Goal: Task Accomplishment & Management: Use online tool/utility

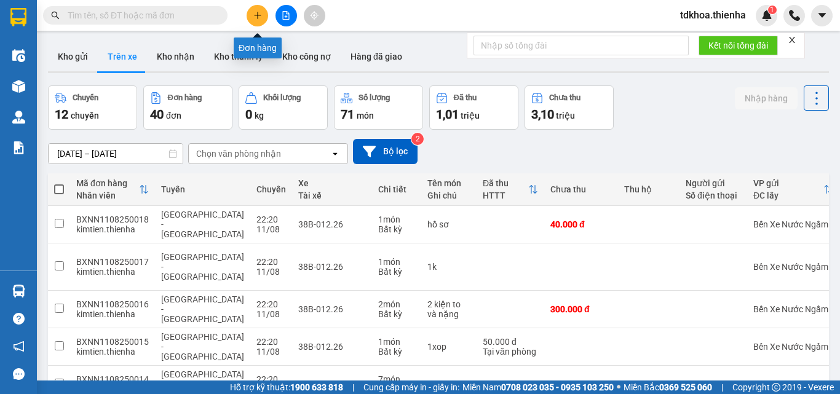
click at [260, 13] on icon "plus" at bounding box center [257, 15] width 9 height 9
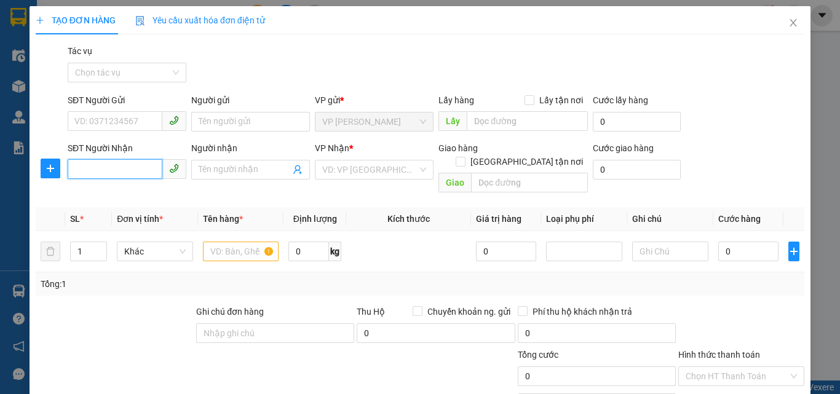
click at [92, 171] on input "SĐT Người Nhận" at bounding box center [115, 169] width 95 height 20
click at [89, 193] on div "0926789393" at bounding box center [125, 195] width 103 height 14
type input "0926789393"
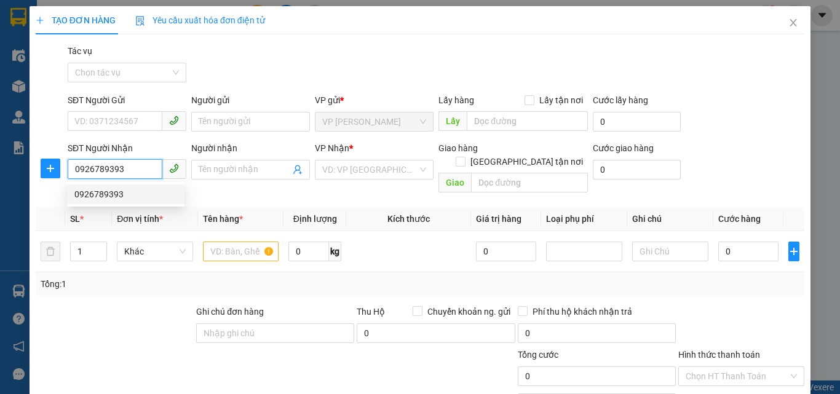
checkbox input "true"
type input "207 ngọc hồi"
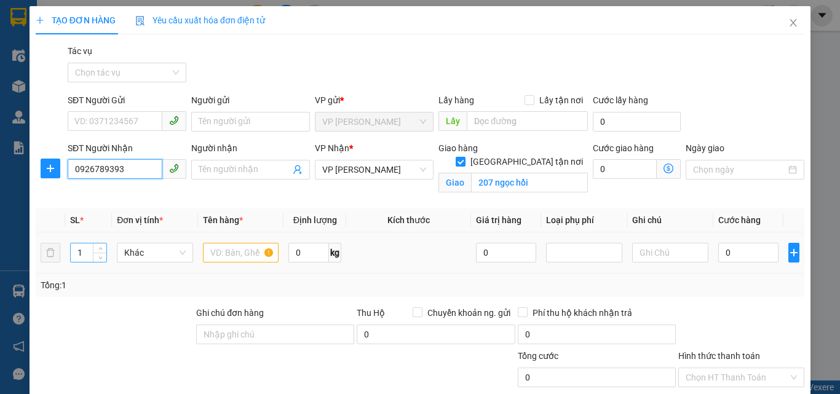
type input "0926789393"
click at [82, 255] on input "1" at bounding box center [89, 253] width 36 height 18
type input "20"
click at [223, 254] on input "text" at bounding box center [241, 253] width 76 height 20
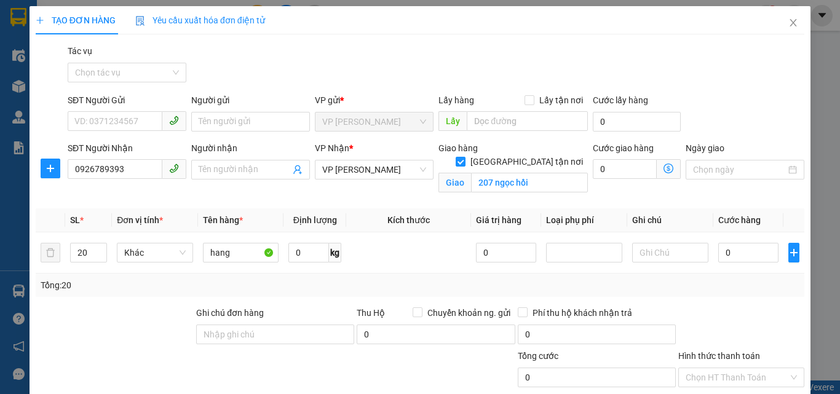
scroll to position [114, 0]
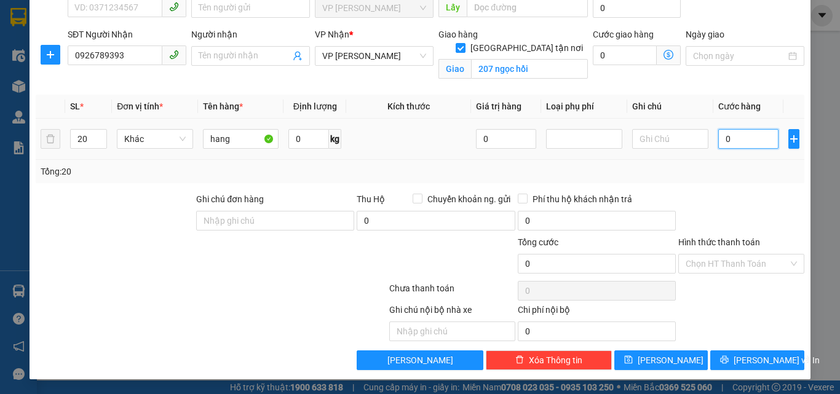
click at [749, 140] on input "0" at bounding box center [749, 139] width 60 height 20
click at [239, 138] on input "hang" at bounding box center [241, 139] width 76 height 20
type input "h"
type input "8 bo dieu hoa+10 may loc nuoc+thanng tang +1ban ltrang"
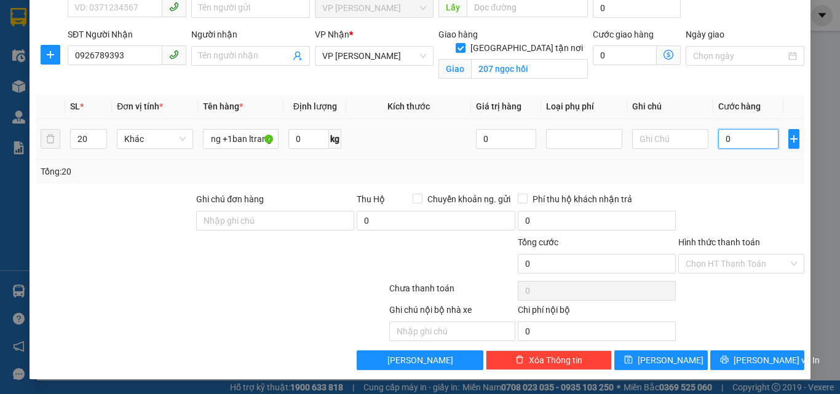
scroll to position [0, 0]
click at [737, 138] on input "0" at bounding box center [749, 139] width 60 height 20
type input "8"
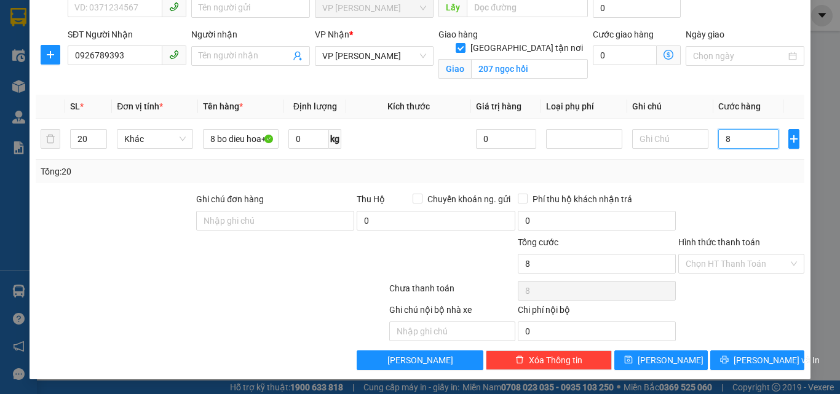
type input "80"
type input "800"
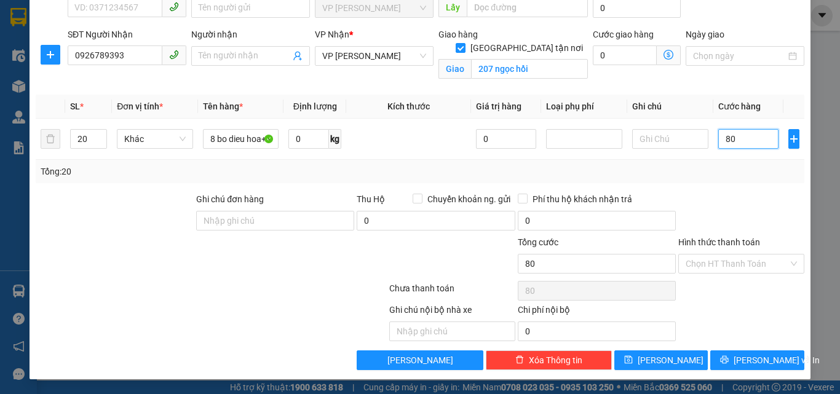
type input "800"
type input "8.000"
type input "80.000"
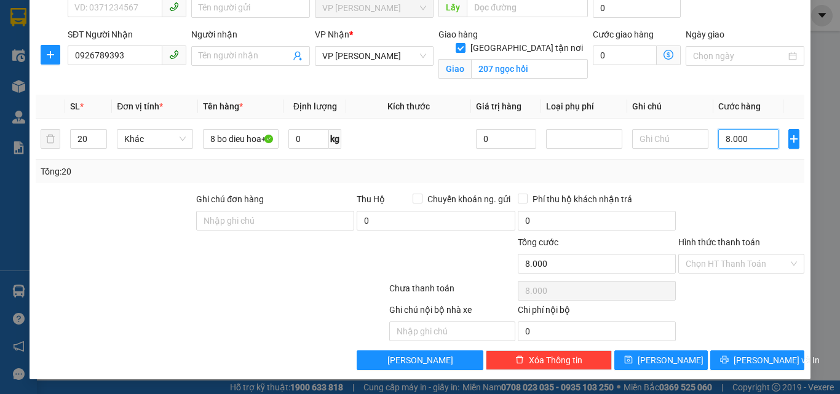
type input "80.000"
type input "800.000"
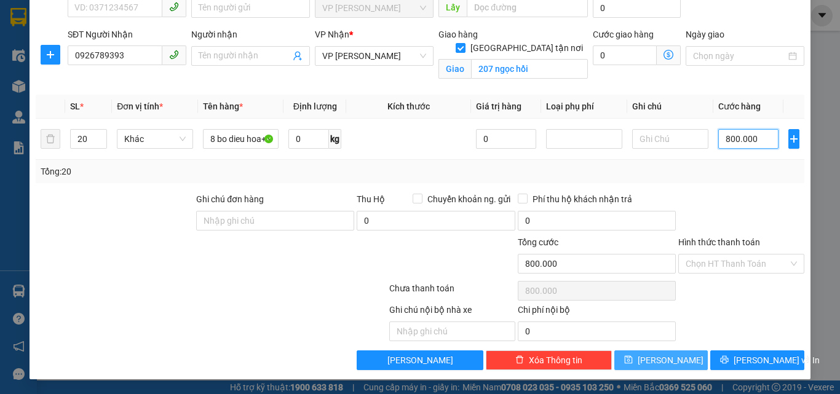
type input "800.000"
click at [666, 365] on span "Lưu" at bounding box center [671, 361] width 66 height 14
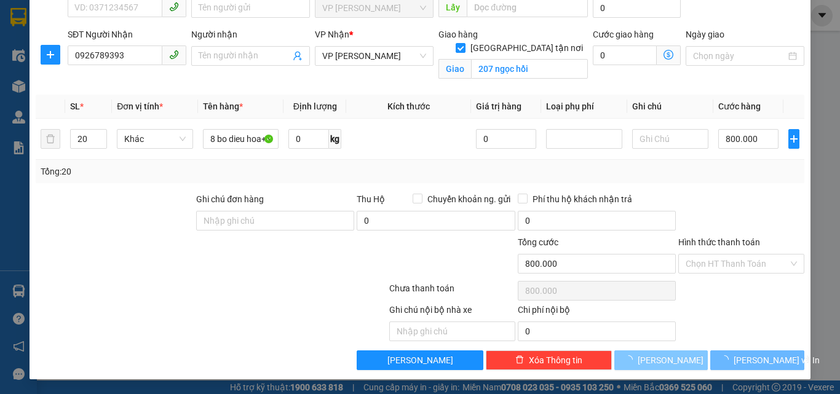
checkbox input "false"
type input "1"
type input "0"
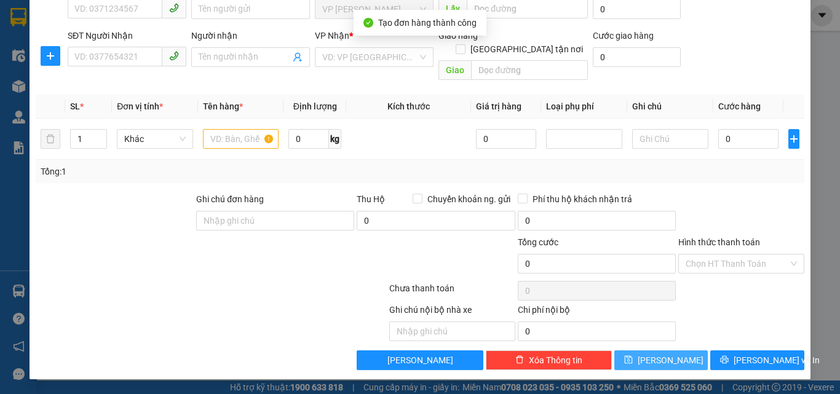
scroll to position [99, 0]
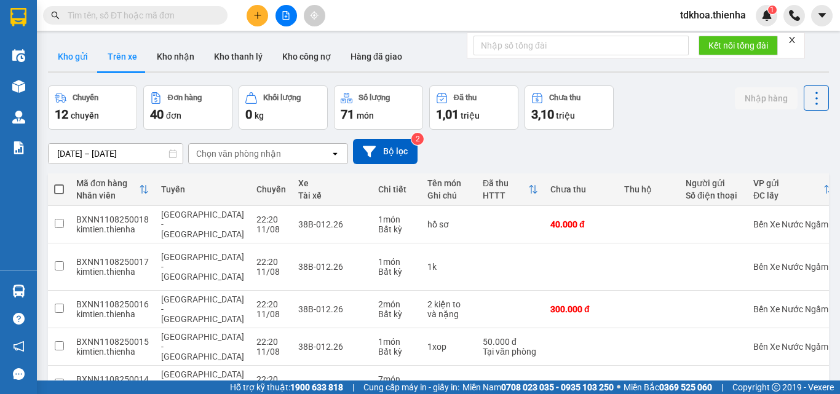
click at [79, 62] on button "Kho gửi" at bounding box center [73, 57] width 50 height 30
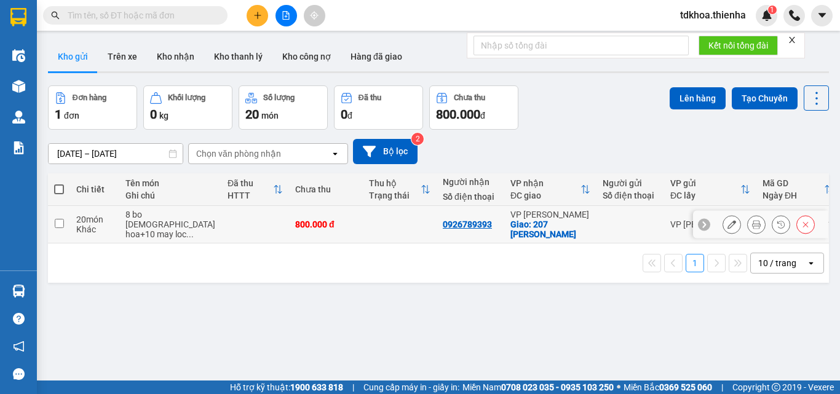
scroll to position [57, 0]
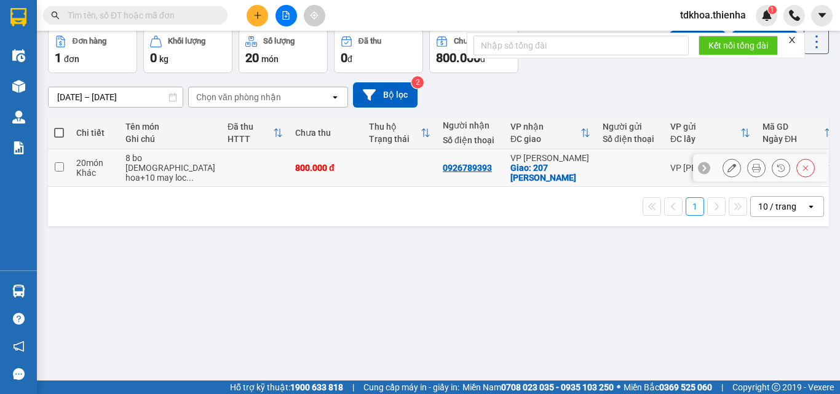
click at [221, 174] on td at bounding box center [255, 169] width 68 height 38
checkbox input "true"
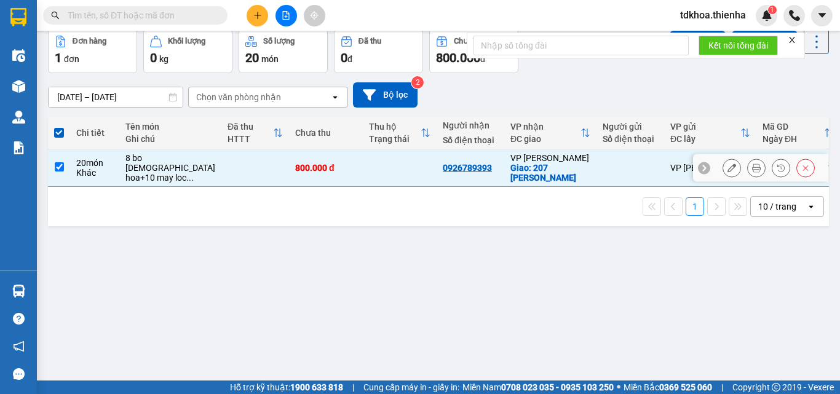
scroll to position [0, 0]
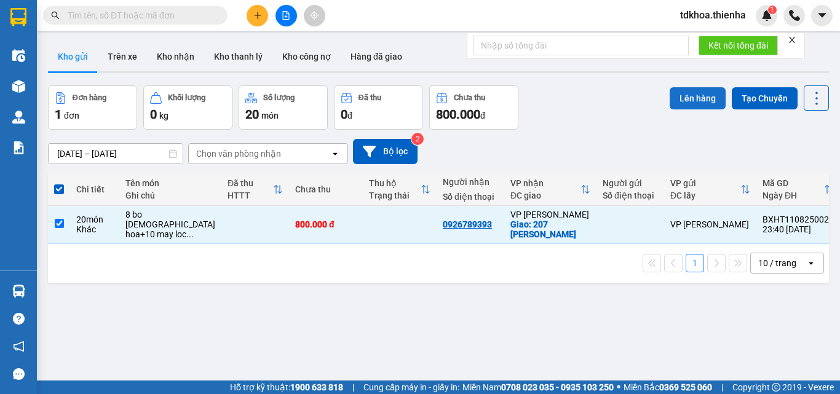
click at [690, 106] on button "Lên hàng" at bounding box center [698, 98] width 56 height 22
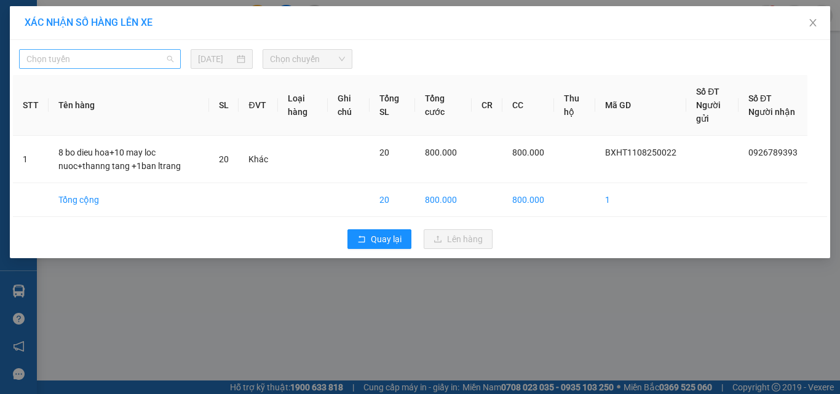
click at [89, 58] on span "Chọn tuyến" at bounding box center [99, 59] width 147 height 18
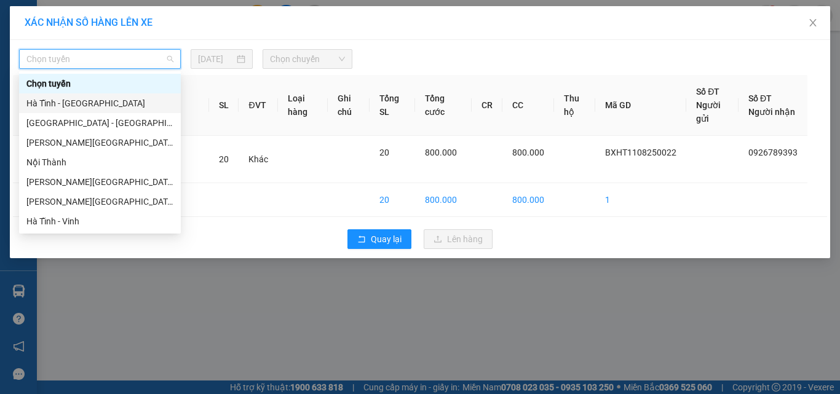
click at [51, 105] on div "Hà Tĩnh - [GEOGRAPHIC_DATA]" at bounding box center [99, 104] width 147 height 14
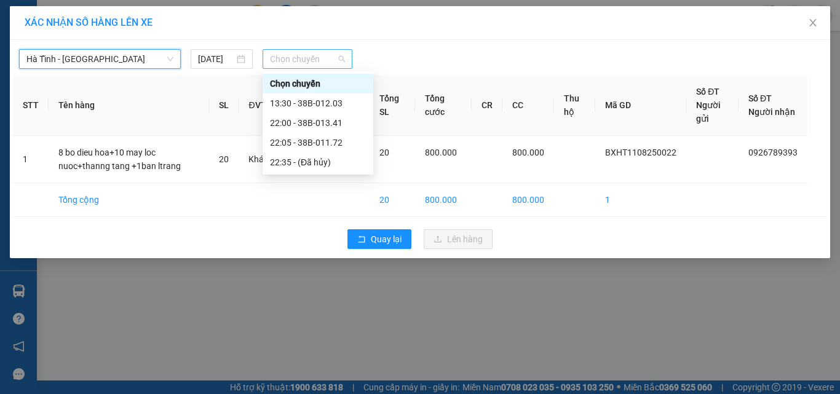
click at [288, 59] on span "Chọn chuyến" at bounding box center [308, 59] width 76 height 18
click at [310, 142] on div "22:05 - 38B-011.72" at bounding box center [318, 143] width 96 height 14
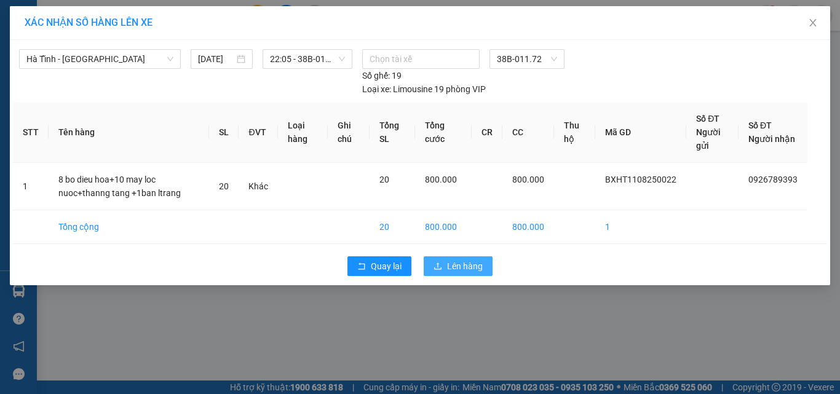
click at [473, 272] on span "Lên hàng" at bounding box center [465, 267] width 36 height 14
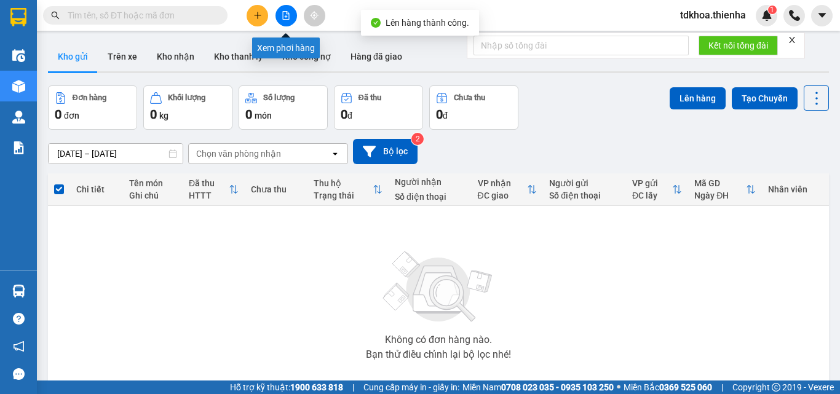
click at [287, 20] on button at bounding box center [287, 16] width 22 height 22
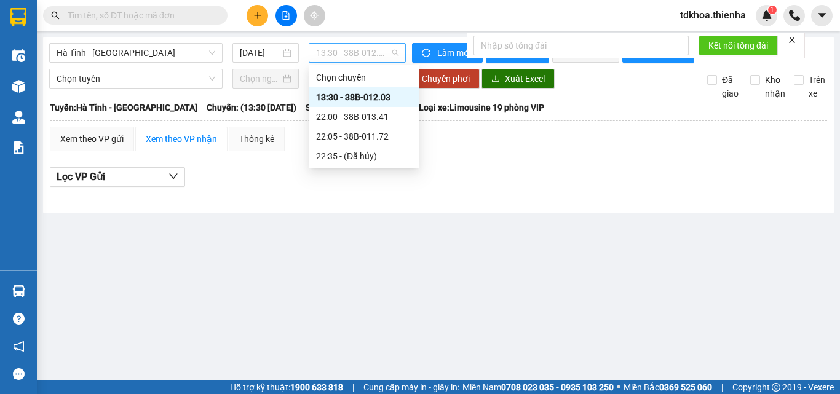
click at [343, 47] on span "13:30 - 38B-012.03" at bounding box center [357, 53] width 82 height 18
click at [365, 134] on div "22:05 - 38B-011.72" at bounding box center [364, 137] width 96 height 14
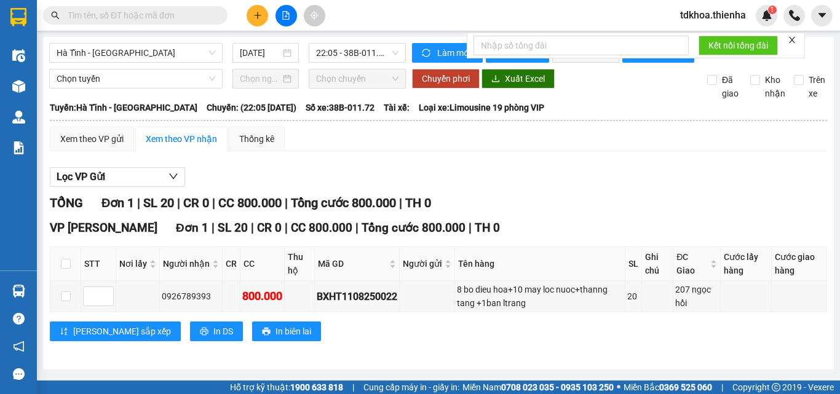
click at [791, 39] on icon "close" at bounding box center [792, 40] width 9 height 9
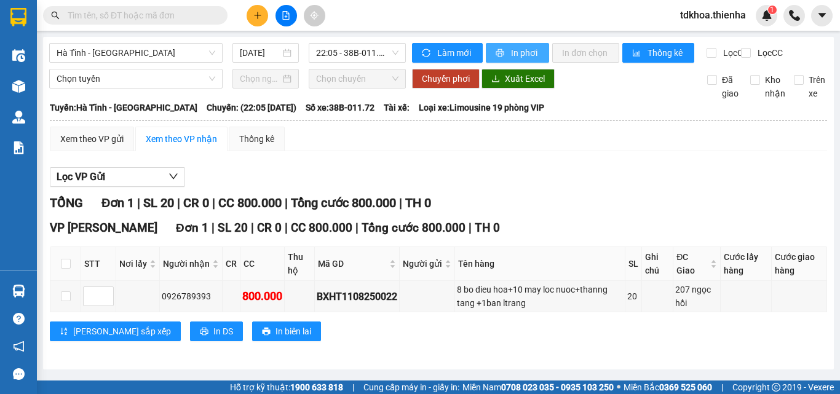
click at [513, 52] on span "In phơi" at bounding box center [525, 53] width 28 height 14
click at [67, 269] on input "checkbox" at bounding box center [66, 264] width 10 height 10
checkbox input "true"
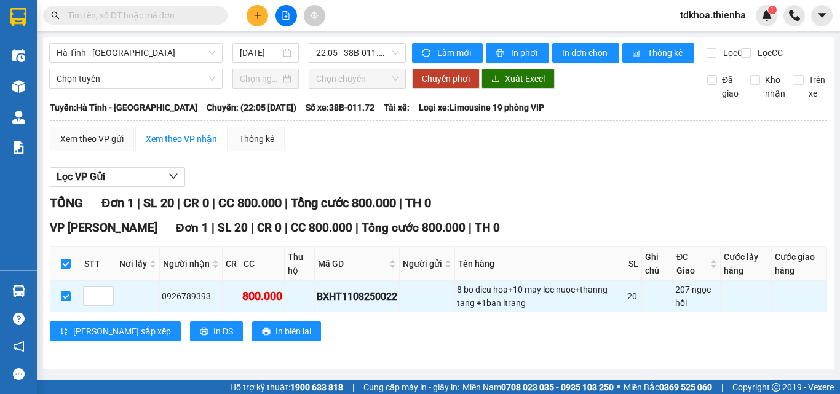
scroll to position [6, 0]
click at [190, 335] on button "In DS" at bounding box center [216, 332] width 53 height 20
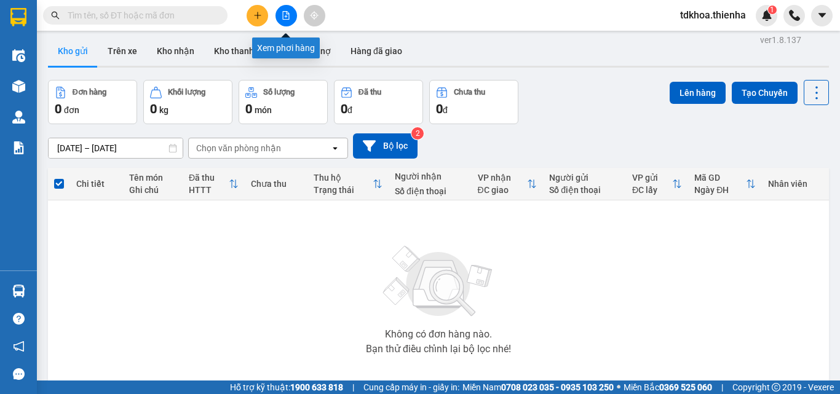
click at [285, 17] on icon "file-add" at bounding box center [286, 15] width 9 height 9
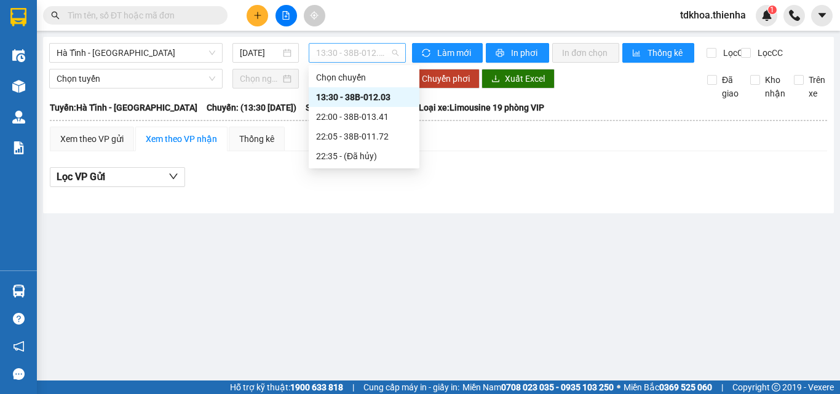
click at [367, 54] on span "13:30 - 38B-012.03" at bounding box center [357, 53] width 82 height 18
click at [372, 134] on div "22:05 - 38B-011.72" at bounding box center [364, 137] width 96 height 14
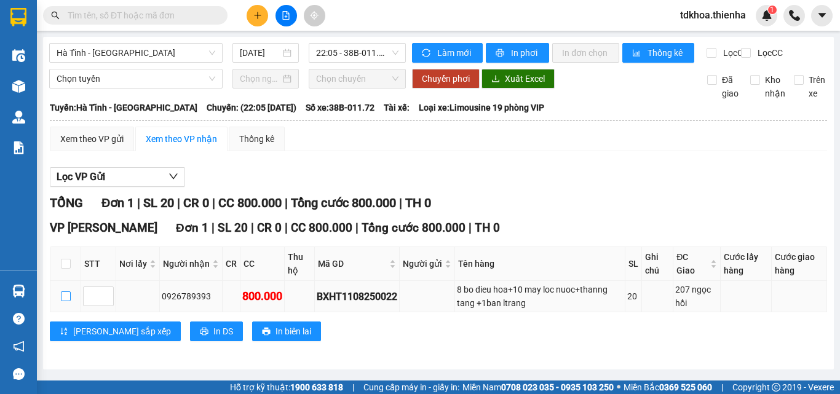
click at [65, 301] on input "checkbox" at bounding box center [66, 297] width 10 height 10
checkbox input "true"
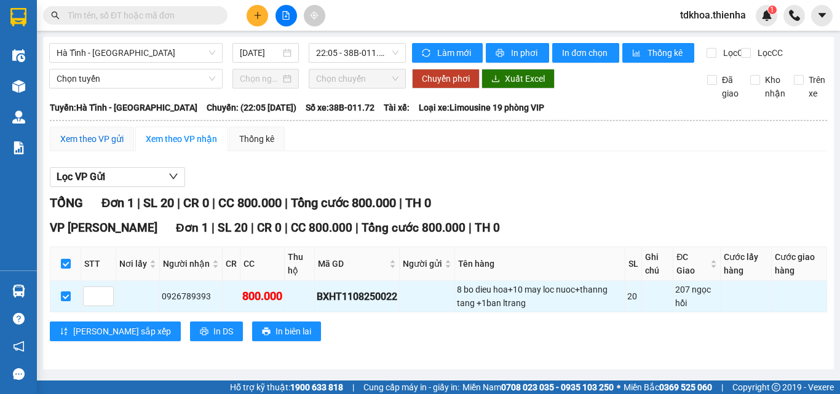
click at [110, 146] on div "Xem theo VP gửi" at bounding box center [91, 139] width 63 height 14
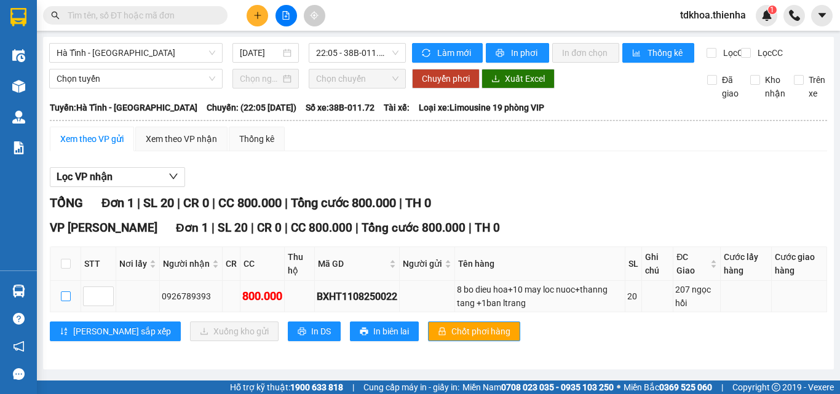
click at [66, 301] on input "checkbox" at bounding box center [66, 297] width 10 height 10
checkbox input "true"
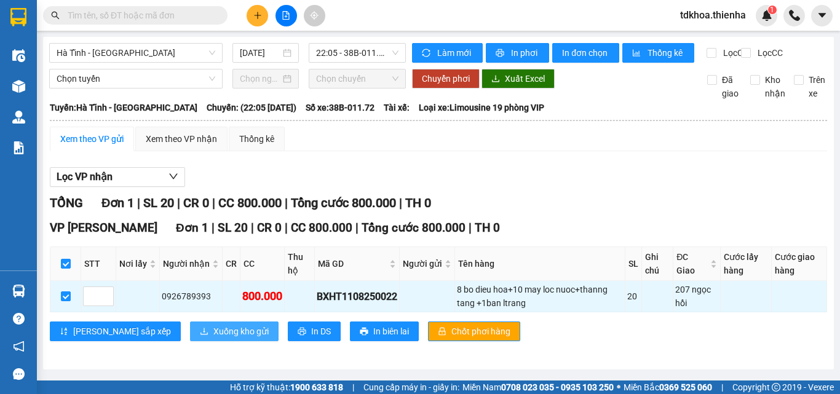
click at [213, 338] on span "Xuống kho gửi" at bounding box center [240, 332] width 55 height 14
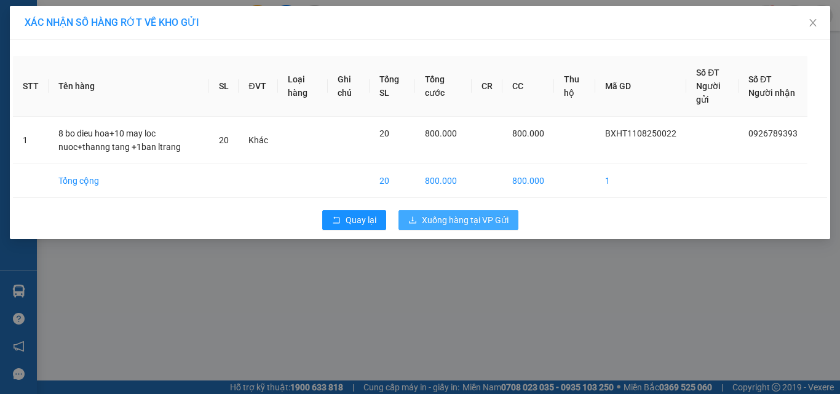
click at [482, 223] on span "Xuống hàng tại VP Gửi" at bounding box center [465, 220] width 87 height 14
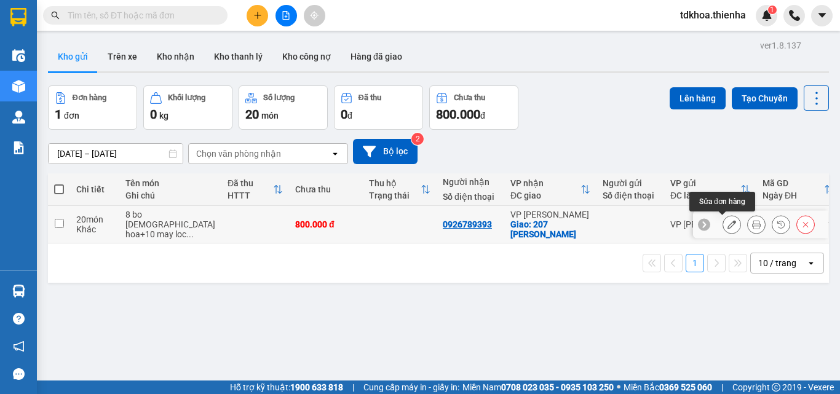
click at [728, 225] on icon at bounding box center [732, 224] width 9 height 9
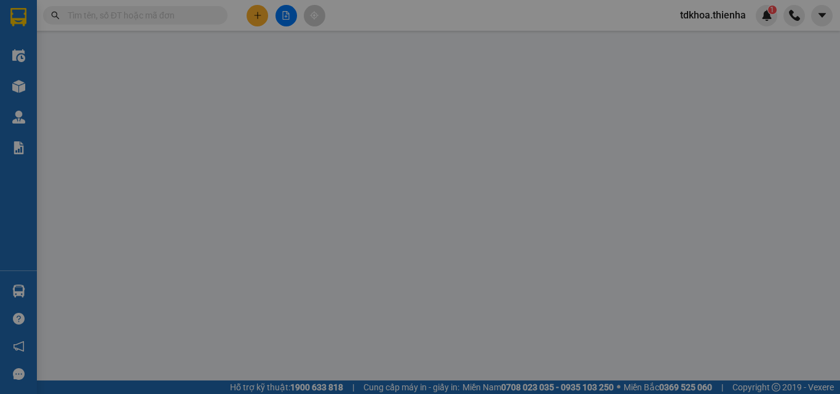
type input "0926789393"
checkbox input "true"
type input "207 ngọc hồi"
type input "800.000"
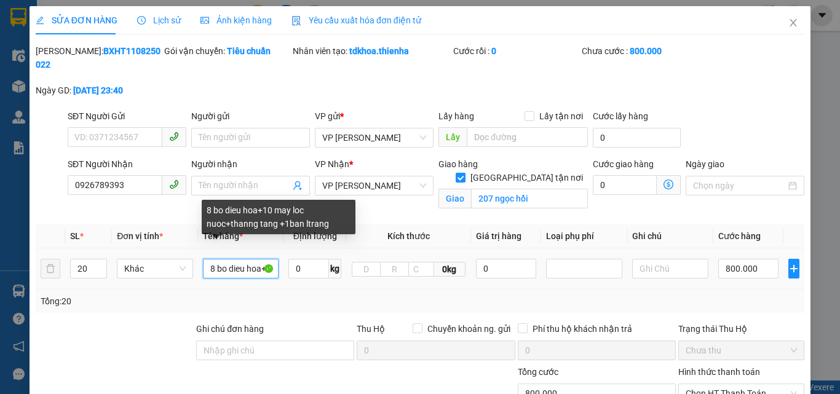
click at [273, 259] on input "8 bo dieu hoa+10 may loc nuoc+thanng tang +1ban ltrang" at bounding box center [241, 269] width 76 height 20
click at [273, 259] on input "0 may loc nuoc+thanng tang +1ban ltrang" at bounding box center [241, 269] width 76 height 20
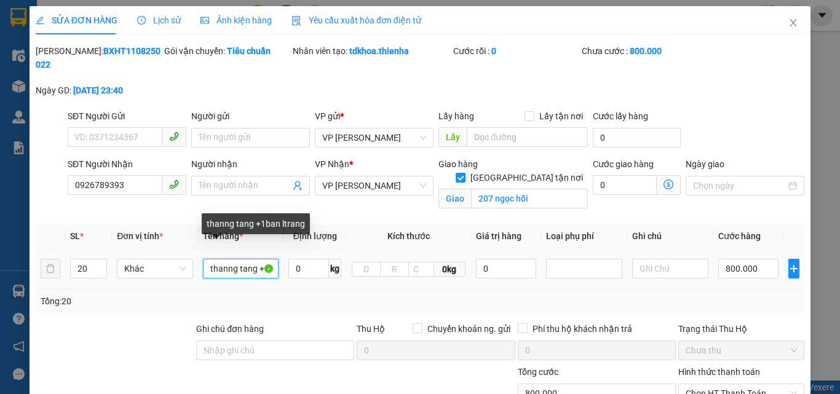
click at [269, 259] on input "thanng tang +1ban ltrang" at bounding box center [241, 269] width 76 height 20
click at [265, 259] on input "ban ltrang" at bounding box center [241, 269] width 76 height 20
type input "b"
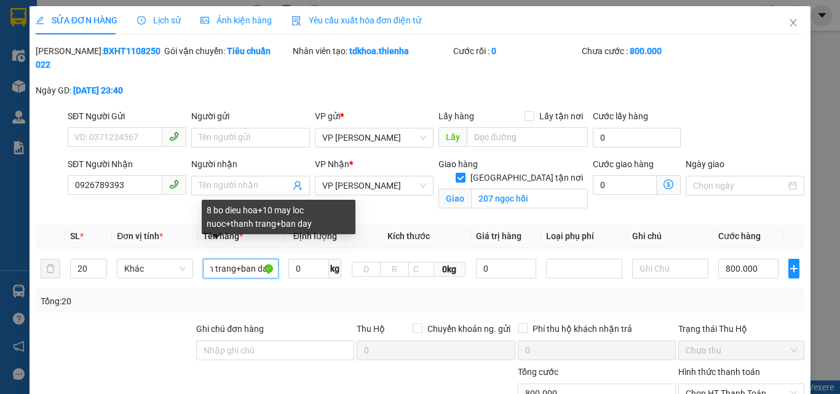
scroll to position [0, 147]
type input "8 bo dieu hoa+10 may loc nuoc+thanh trang+ban day"
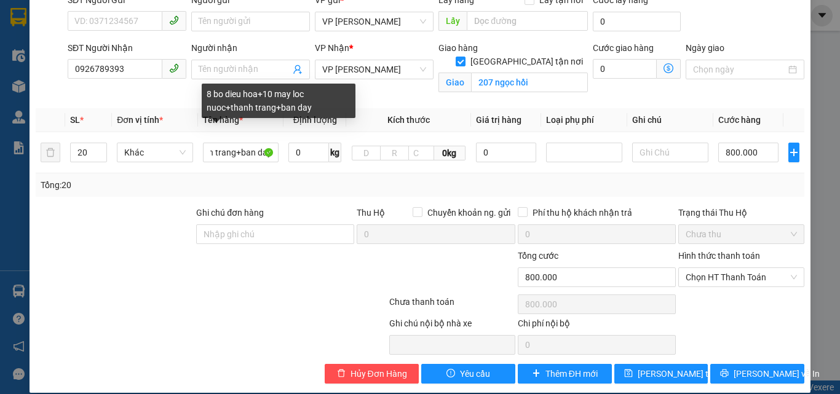
drag, startPoint x: 735, startPoint y: 286, endPoint x: 724, endPoint y: 291, distance: 12.7
click at [644, 367] on span "Lưu thay đổi" at bounding box center [687, 374] width 98 height 14
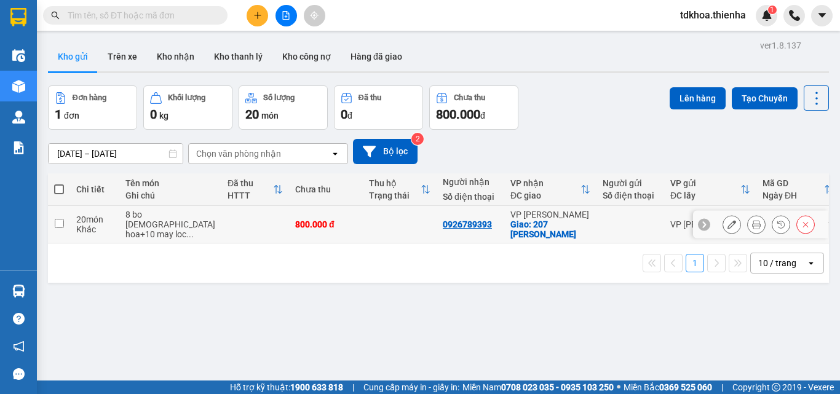
click at [58, 223] on input "checkbox" at bounding box center [59, 223] width 9 height 9
checkbox input "true"
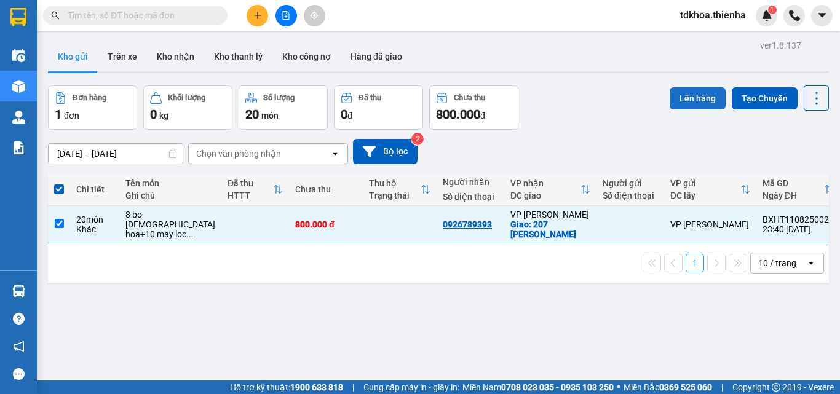
click at [684, 96] on button "Lên hàng" at bounding box center [698, 98] width 56 height 22
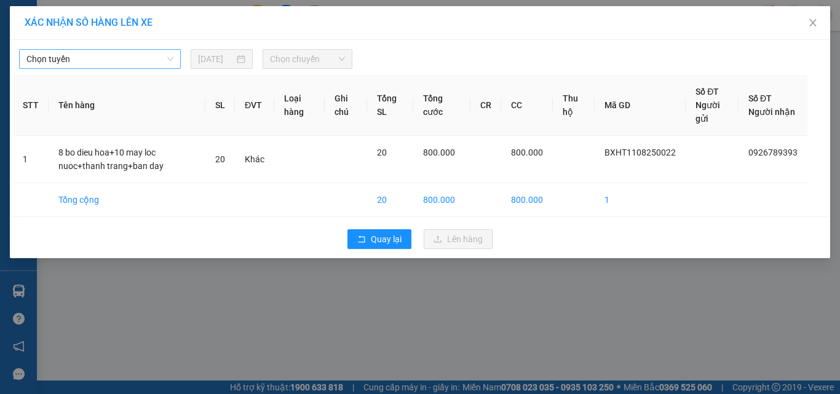
click at [112, 58] on span "Chọn tuyến" at bounding box center [99, 59] width 147 height 18
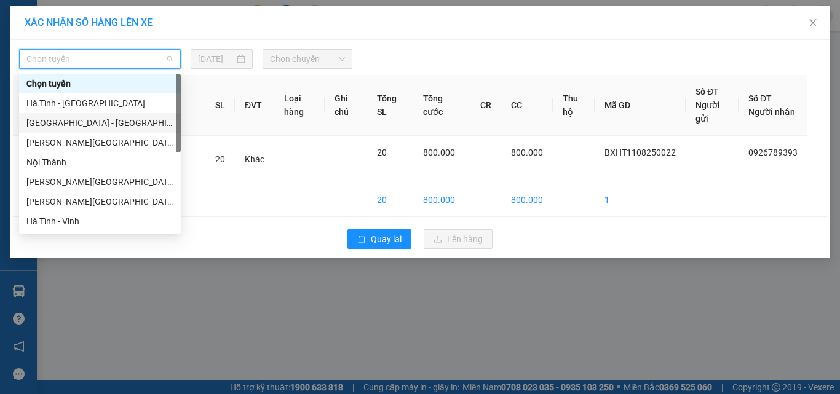
click at [73, 124] on div "[GEOGRAPHIC_DATA] - [GEOGRAPHIC_DATA]" at bounding box center [99, 123] width 147 height 14
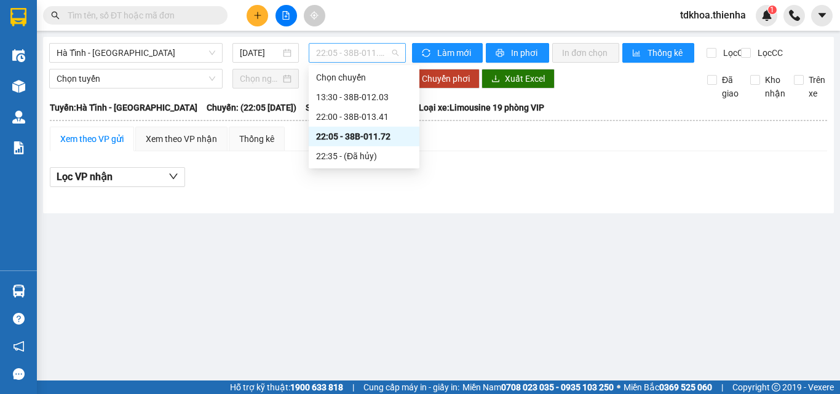
click at [340, 52] on span "22:05 - 38B-011.72" at bounding box center [357, 53] width 82 height 18
click at [338, 137] on div "22:05 - 38B-011.72" at bounding box center [364, 137] width 96 height 14
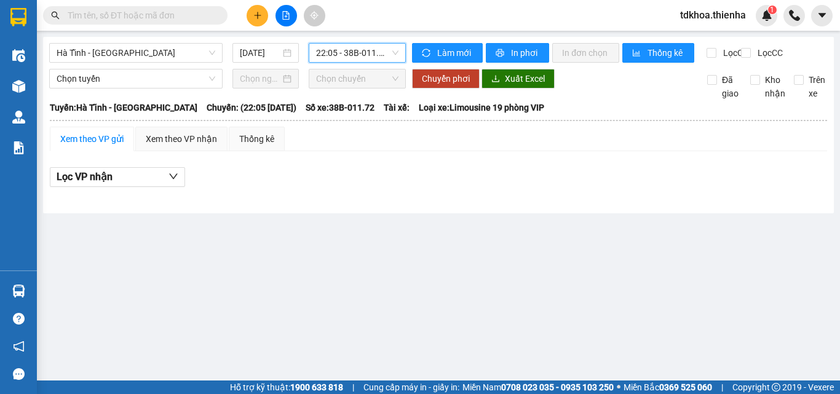
click at [339, 53] on span "22:05 - 38B-011.72" at bounding box center [357, 53] width 82 height 18
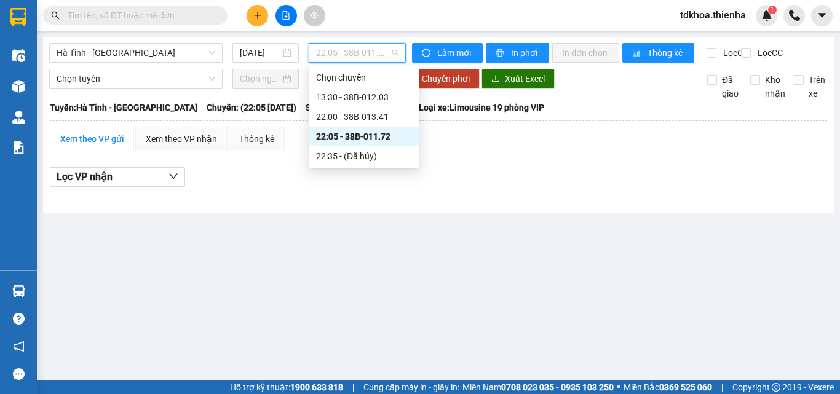
click at [356, 133] on div "22:05 - 38B-011.72" at bounding box center [364, 137] width 96 height 14
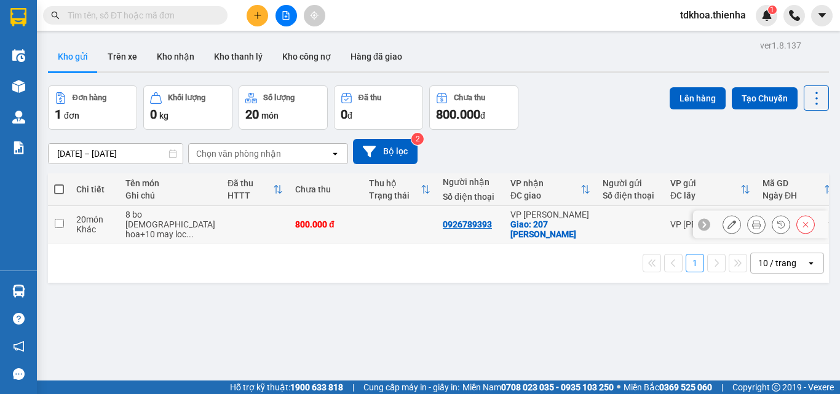
click at [57, 225] on input "checkbox" at bounding box center [59, 223] width 9 height 9
checkbox input "true"
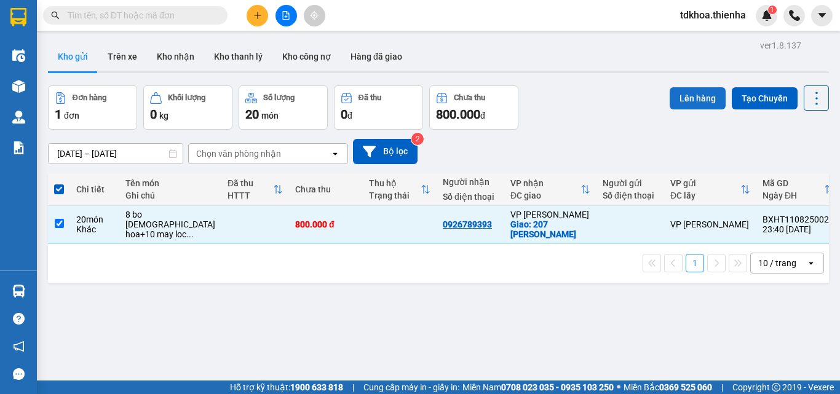
click at [685, 97] on button "Lên hàng" at bounding box center [698, 98] width 56 height 22
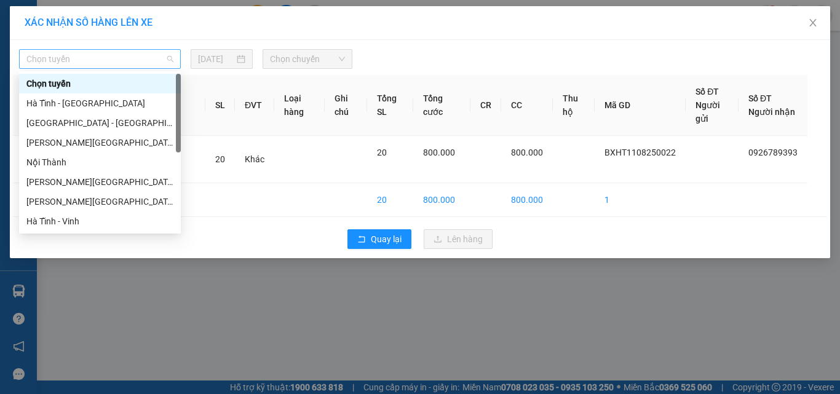
click at [151, 54] on span "Chọn tuyến" at bounding box center [99, 59] width 147 height 18
click at [71, 103] on div "Hà Tĩnh - [GEOGRAPHIC_DATA]" at bounding box center [99, 104] width 147 height 14
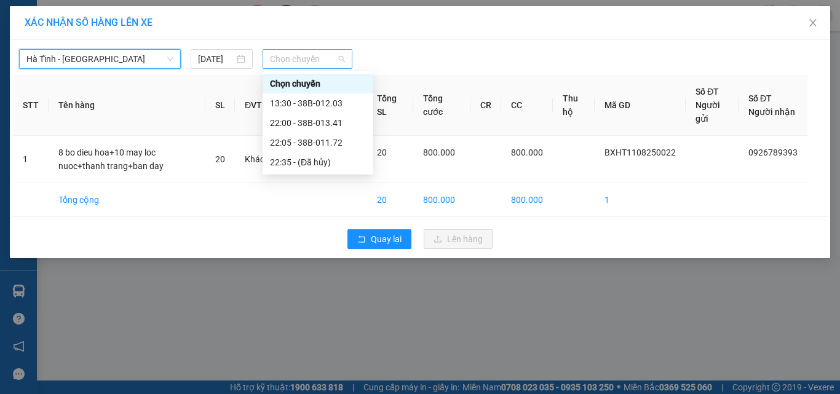
drag, startPoint x: 317, startPoint y: 58, endPoint x: 316, endPoint y: 66, distance: 8.1
click at [317, 59] on span "Chọn chuyến" at bounding box center [308, 59] width 76 height 18
click at [307, 140] on div "22:05 - 38B-011.72" at bounding box center [318, 143] width 96 height 14
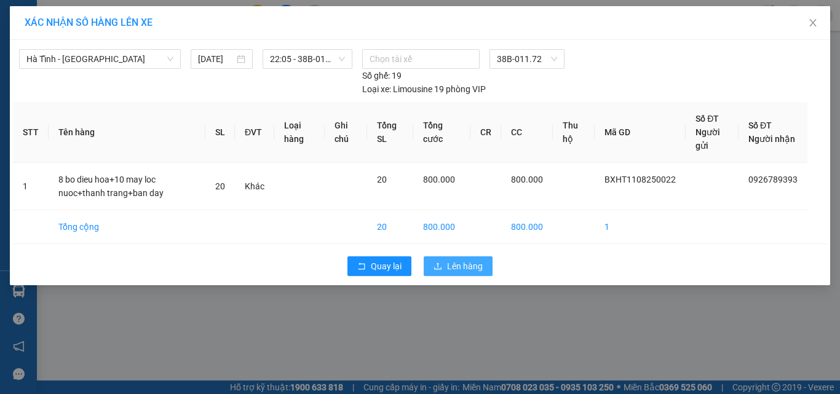
click at [461, 261] on span "Lên hàng" at bounding box center [465, 267] width 36 height 14
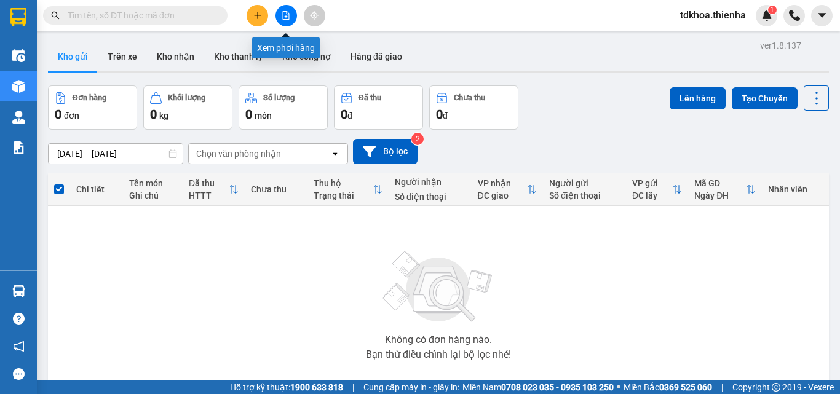
click at [285, 15] on icon "file-add" at bounding box center [286, 15] width 9 height 9
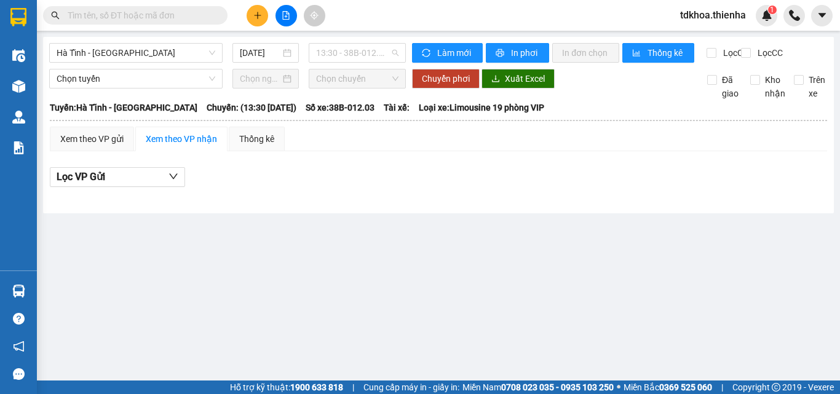
drag, startPoint x: 365, startPoint y: 56, endPoint x: 367, endPoint y: 65, distance: 9.4
click at [364, 56] on span "13:30 - 38B-012.03" at bounding box center [357, 53] width 82 height 18
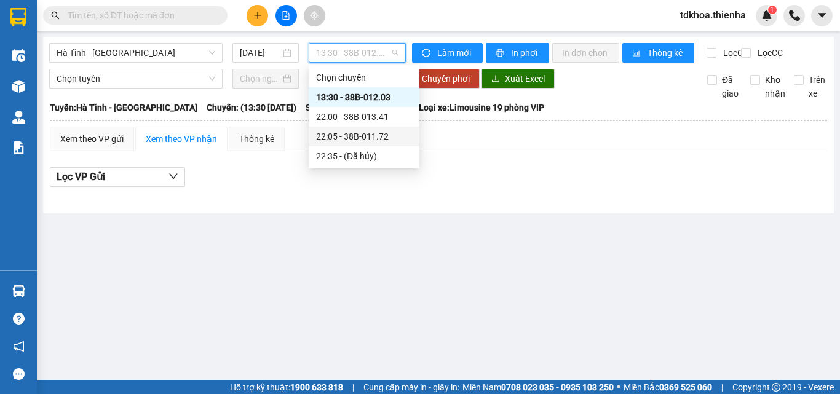
click at [369, 137] on div "22:05 - 38B-011.72" at bounding box center [364, 137] width 96 height 14
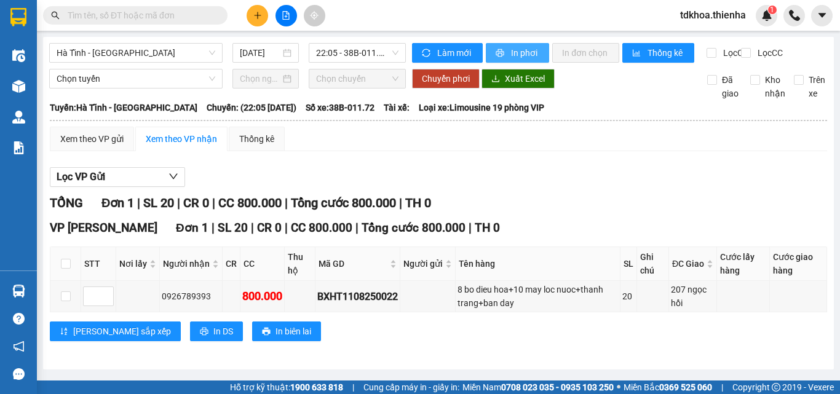
click at [524, 52] on span "In phơi" at bounding box center [525, 53] width 28 height 14
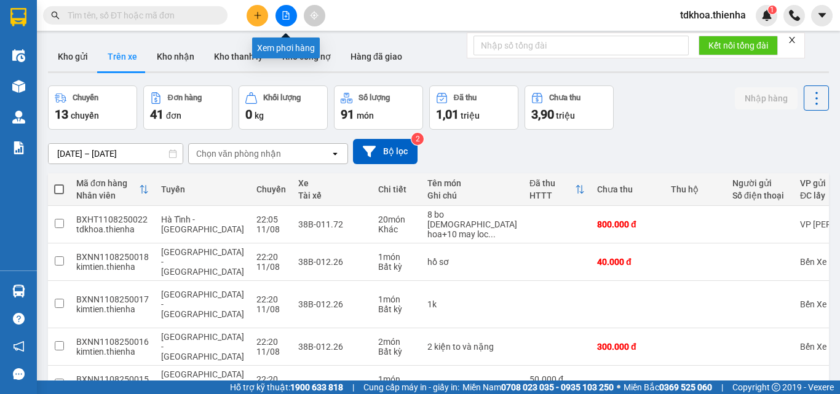
click at [281, 17] on button at bounding box center [287, 16] width 22 height 22
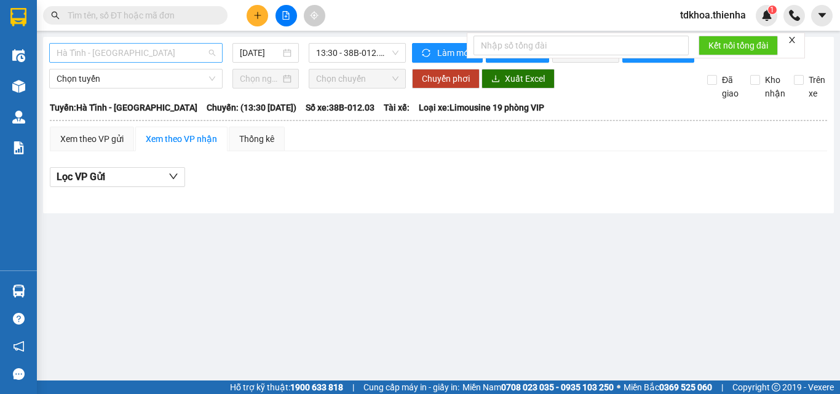
click at [118, 49] on span "Hà Tĩnh - [GEOGRAPHIC_DATA]" at bounding box center [136, 53] width 159 height 18
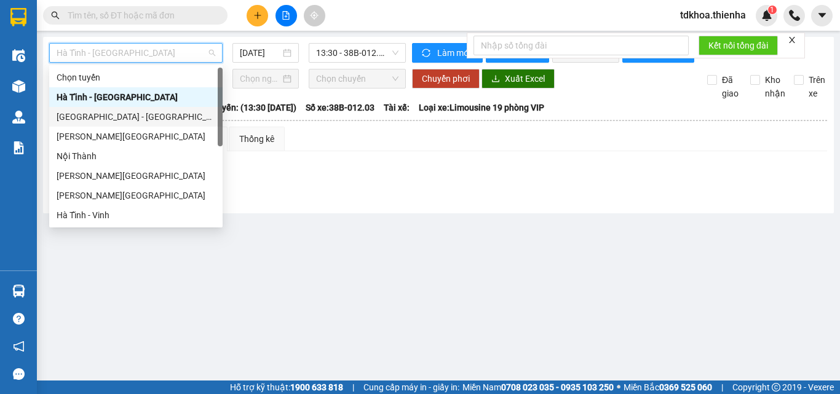
click at [70, 120] on div "[GEOGRAPHIC_DATA] - [GEOGRAPHIC_DATA]" at bounding box center [136, 117] width 159 height 14
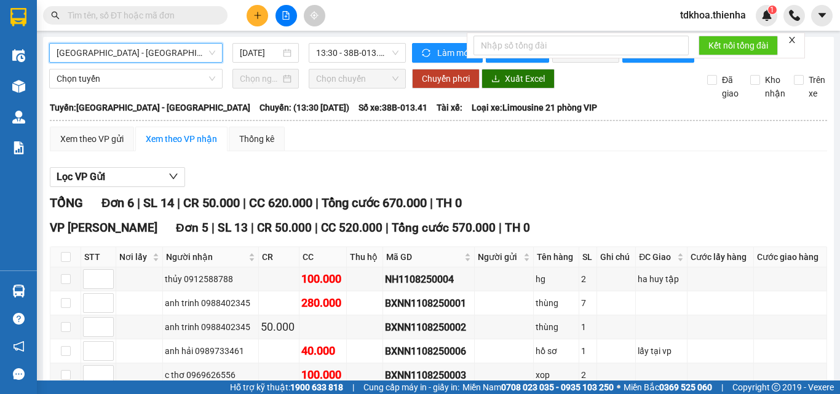
click at [789, 38] on icon "close" at bounding box center [792, 40] width 9 height 9
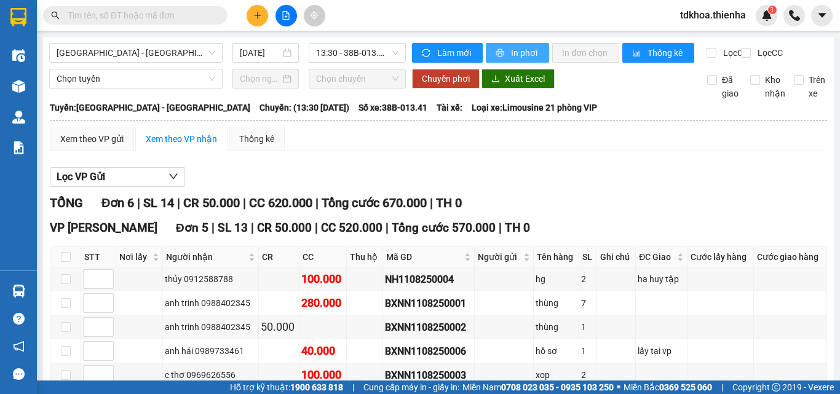
click at [511, 57] on span "In phơi" at bounding box center [525, 53] width 28 height 14
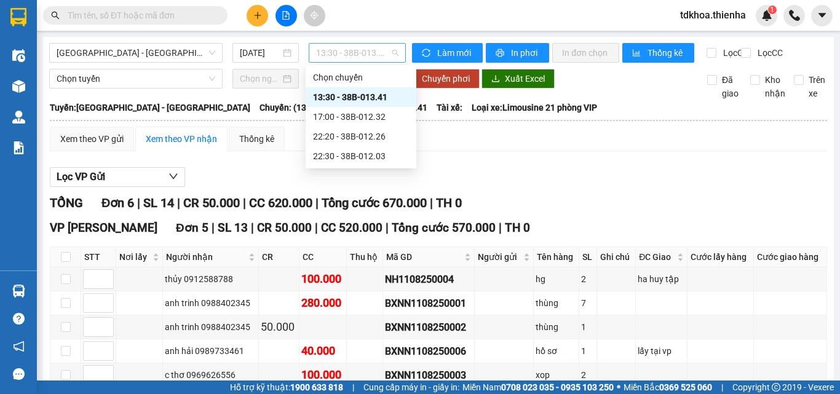
click at [357, 55] on span "13:30 - 38B-013.41" at bounding box center [357, 53] width 82 height 18
click at [348, 118] on div "17:00 - 38B-012.32" at bounding box center [361, 117] width 96 height 14
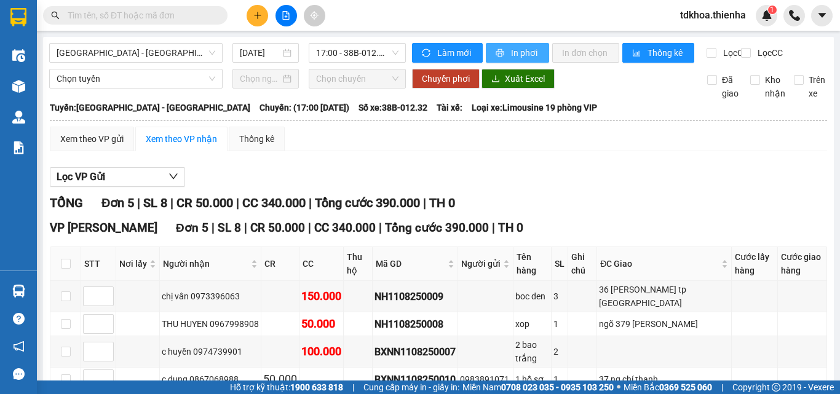
click at [522, 52] on span "In phơi" at bounding box center [525, 53] width 28 height 14
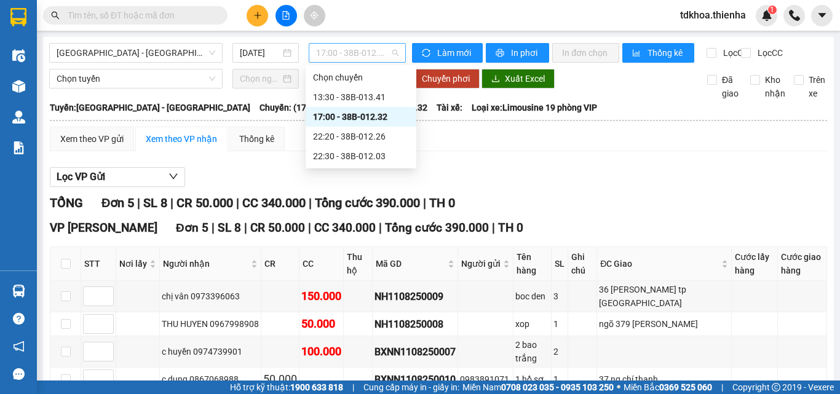
click at [368, 48] on span "17:00 - 38B-012.32" at bounding box center [357, 53] width 82 height 18
click at [348, 138] on div "22:20 - 38B-012.26" at bounding box center [361, 137] width 96 height 14
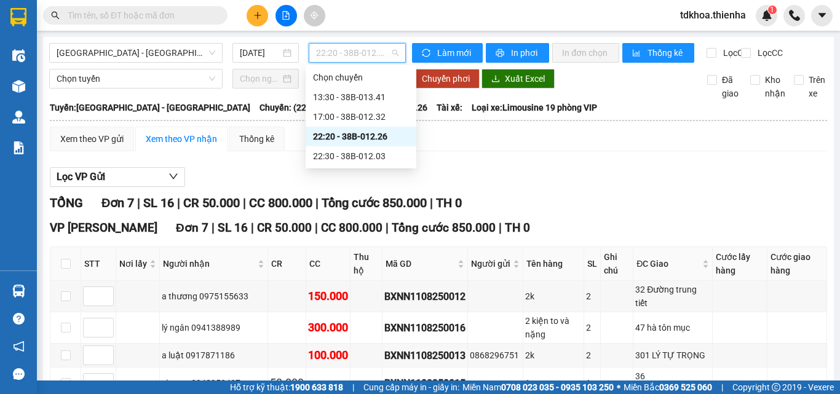
click at [372, 52] on span "22:20 - 38B-012.26" at bounding box center [357, 53] width 82 height 18
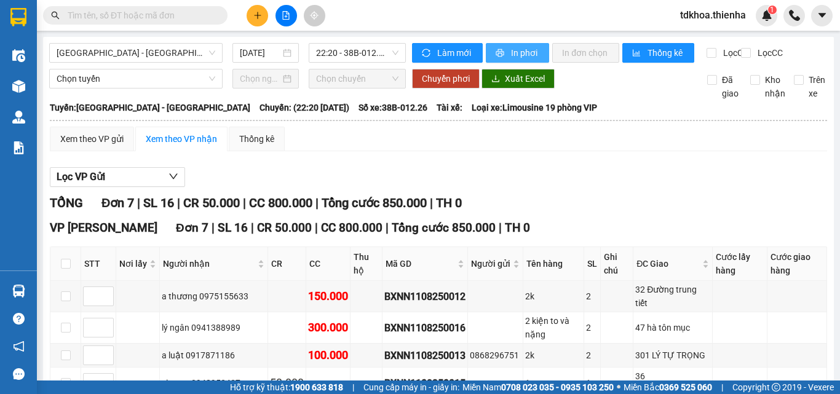
click at [505, 52] on button "In phơi" at bounding box center [517, 53] width 63 height 20
click at [336, 50] on span "22:20 - 38B-012.26" at bounding box center [357, 53] width 82 height 18
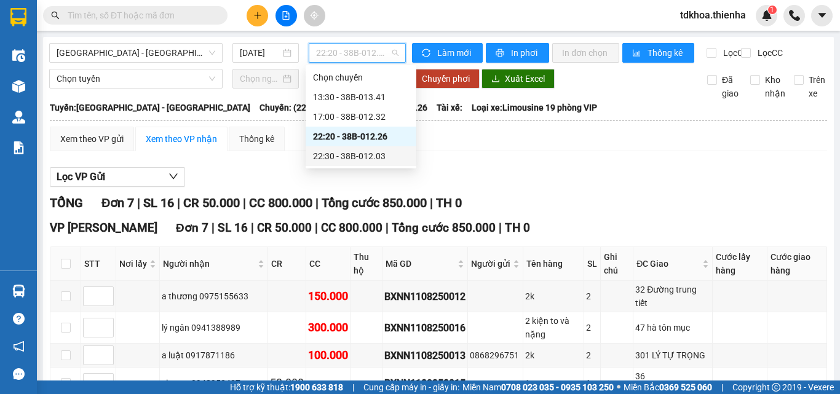
click at [357, 157] on div "22:30 - 38B-012.03" at bounding box center [361, 157] width 96 height 14
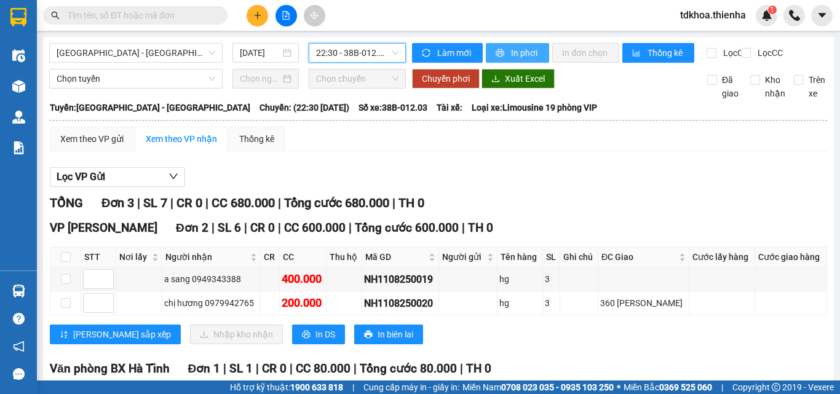
click at [505, 52] on button "In phơi" at bounding box center [517, 53] width 63 height 20
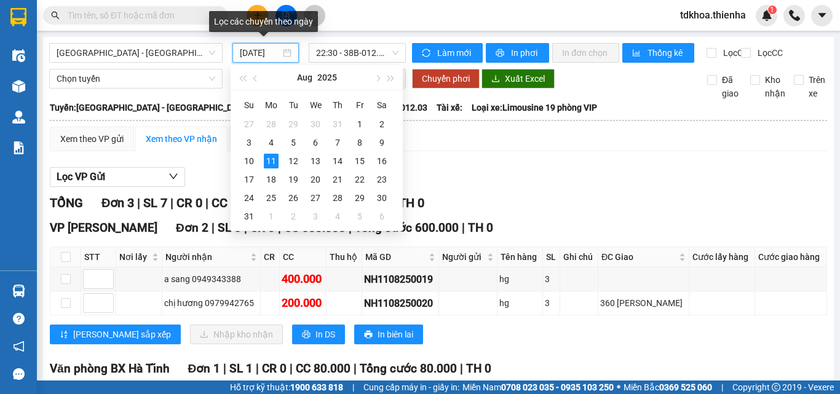
click at [271, 52] on input "[DATE]" at bounding box center [260, 53] width 41 height 14
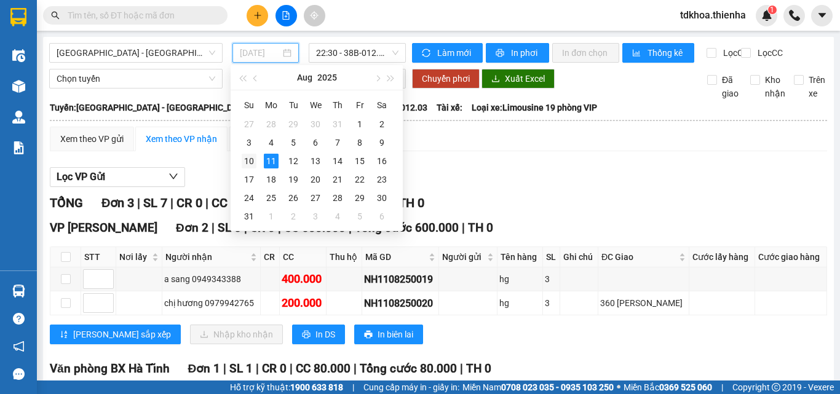
click at [250, 161] on div "10" at bounding box center [249, 161] width 15 height 15
type input "[DATE]"
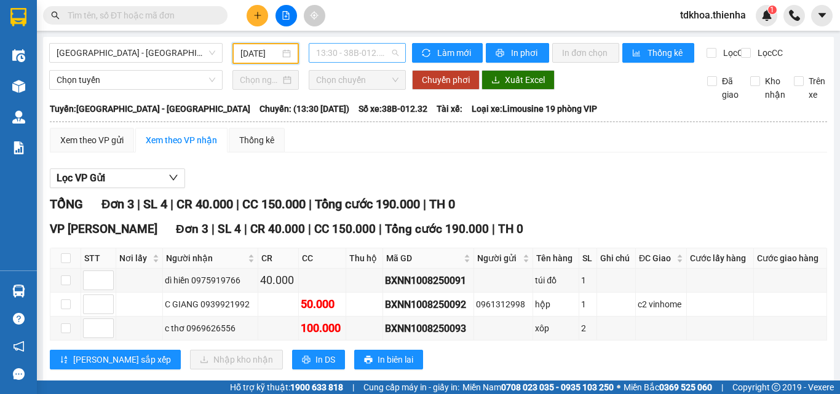
drag, startPoint x: 362, startPoint y: 52, endPoint x: 357, endPoint y: 61, distance: 9.6
click at [361, 54] on span "13:30 - 38B-012.32" at bounding box center [357, 53] width 82 height 18
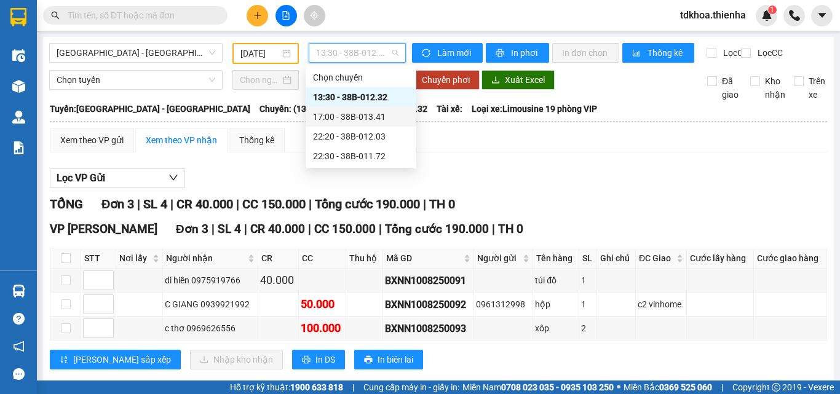
click at [341, 118] on div "17:00 - 38B-013.41" at bounding box center [361, 117] width 96 height 14
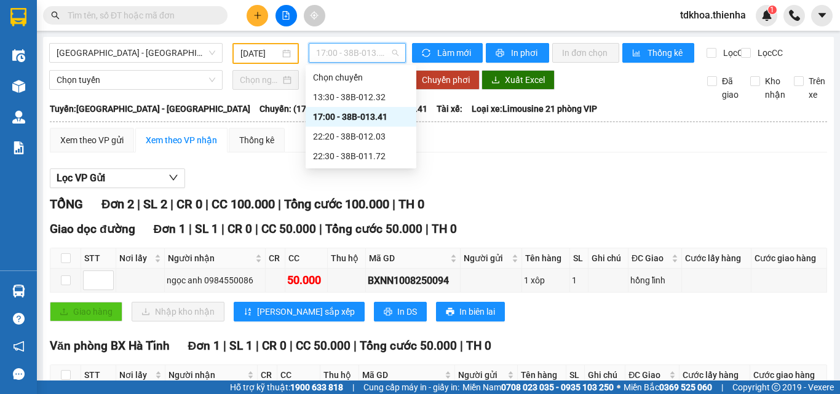
drag, startPoint x: 356, startPoint y: 55, endPoint x: 354, endPoint y: 62, distance: 6.9
click at [356, 56] on span "17:00 - 38B-013.41" at bounding box center [357, 53] width 82 height 18
click at [348, 135] on div "22:20 - 38B-012.03" at bounding box center [361, 137] width 96 height 14
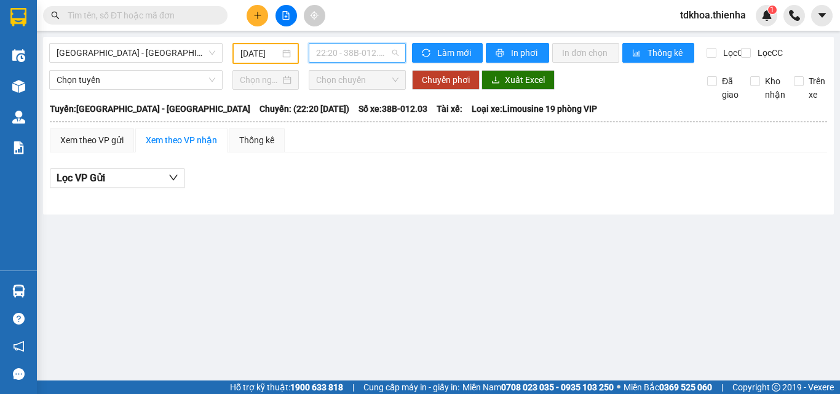
drag, startPoint x: 377, startPoint y: 54, endPoint x: 375, endPoint y: 63, distance: 9.0
click at [377, 57] on span "22:20 - 38B-012.03" at bounding box center [357, 53] width 82 height 18
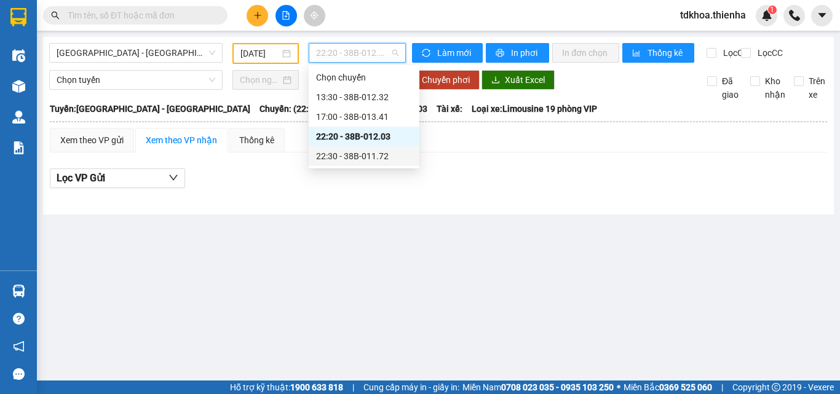
click at [361, 154] on div "22:30 - 38B-011.72" at bounding box center [364, 157] width 96 height 14
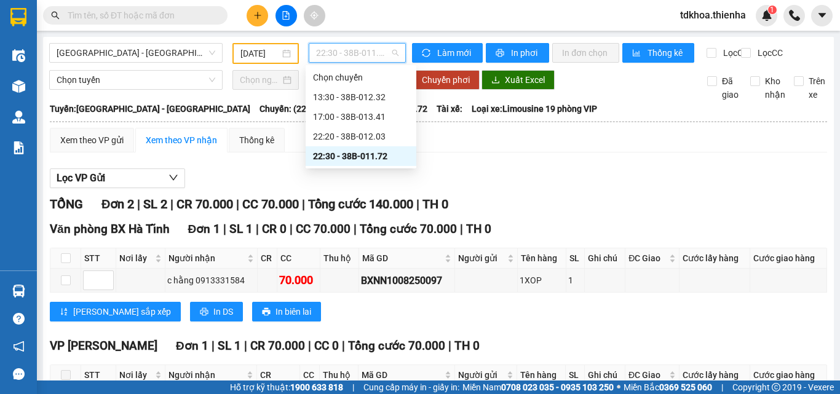
click at [323, 52] on span "22:30 - 38B-011.72" at bounding box center [357, 53] width 82 height 18
click at [347, 114] on div "17:00 - 38B-013.41" at bounding box center [361, 117] width 96 height 14
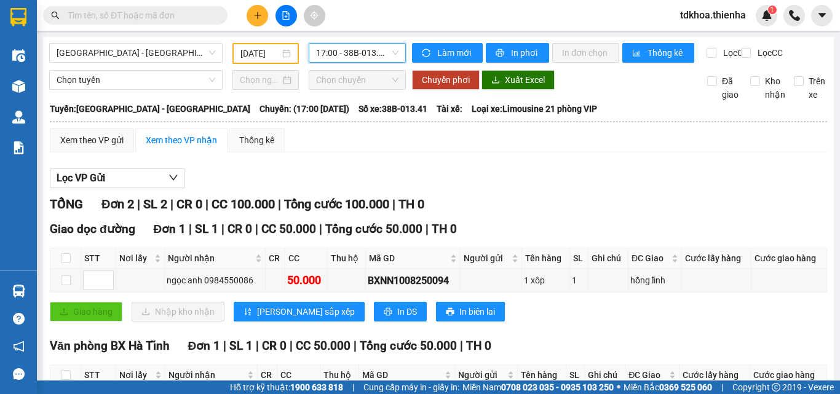
scroll to position [102, 0]
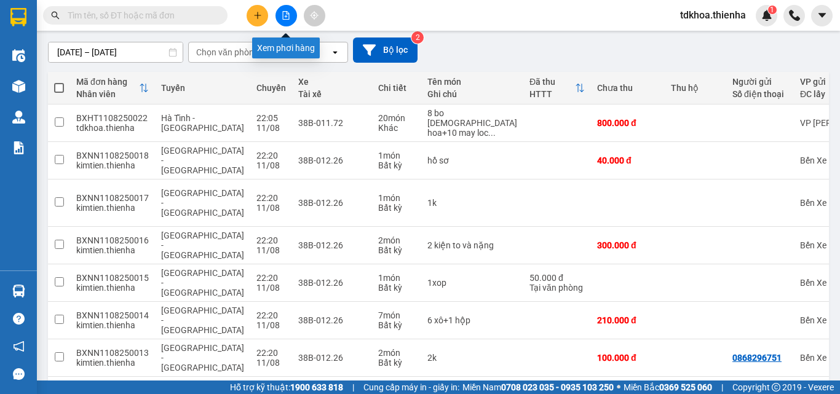
click at [287, 17] on icon "file-add" at bounding box center [286, 15] width 7 height 9
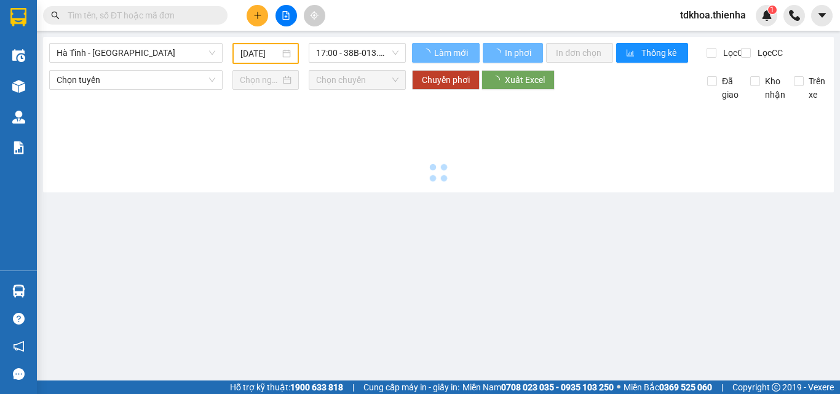
type input "[DATE]"
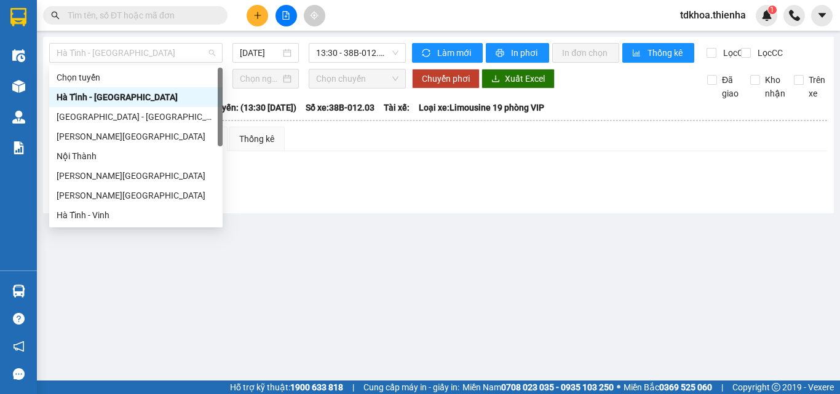
drag, startPoint x: 149, startPoint y: 46, endPoint x: 109, endPoint y: 65, distance: 44.3
click at [148, 46] on span "Hà Tĩnh - [GEOGRAPHIC_DATA]" at bounding box center [136, 53] width 159 height 18
click at [76, 114] on div "[GEOGRAPHIC_DATA] - [GEOGRAPHIC_DATA]" at bounding box center [136, 117] width 159 height 14
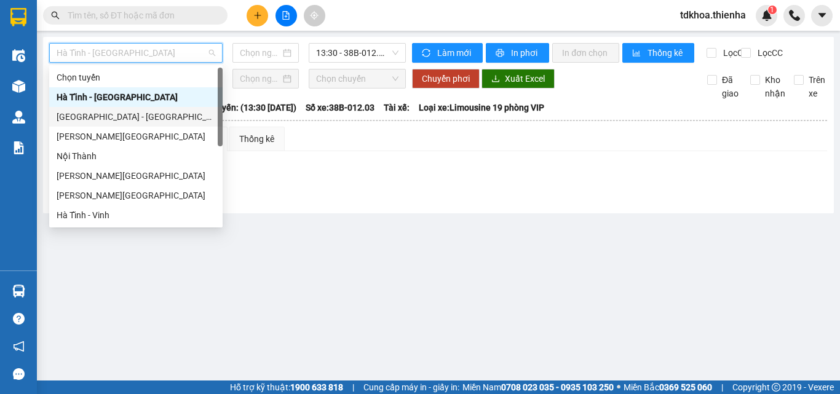
type input "[DATE]"
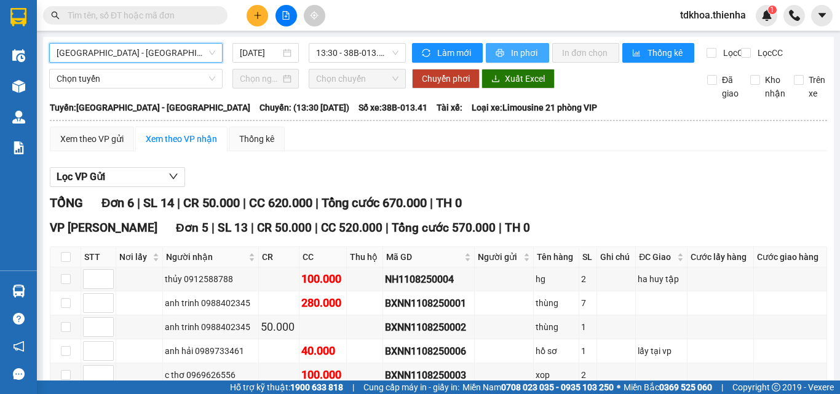
click at [521, 47] on span "In phơi" at bounding box center [525, 53] width 28 height 14
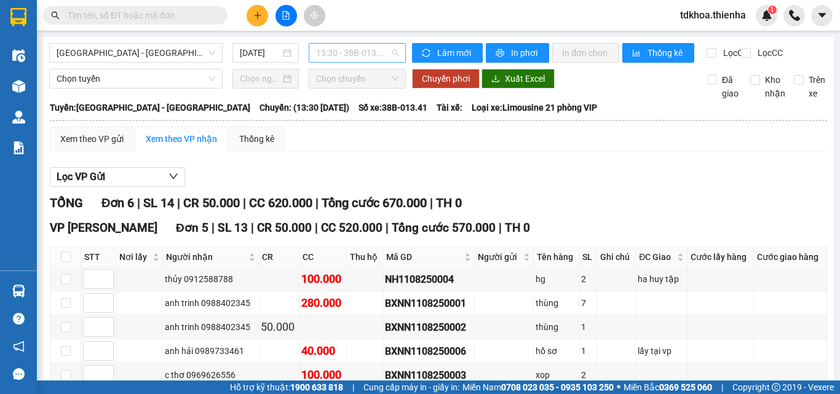
drag, startPoint x: 367, startPoint y: 54, endPoint x: 368, endPoint y: 61, distance: 7.5
click at [367, 55] on span "13:30 - 38B-013.41" at bounding box center [357, 53] width 82 height 18
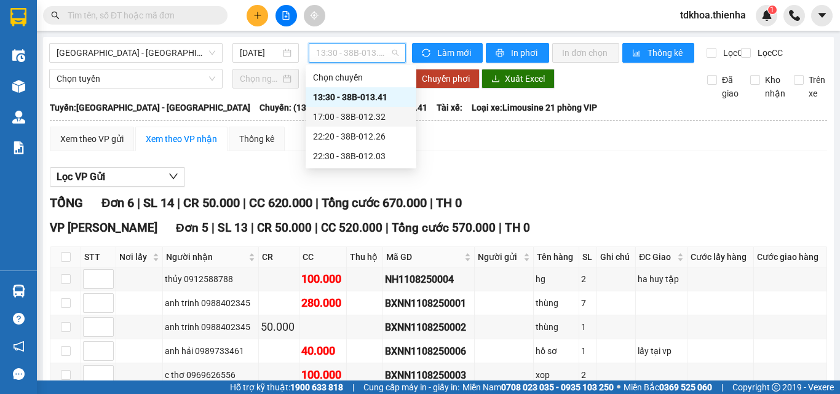
click at [376, 114] on div "17:00 - 38B-012.32" at bounding box center [361, 117] width 96 height 14
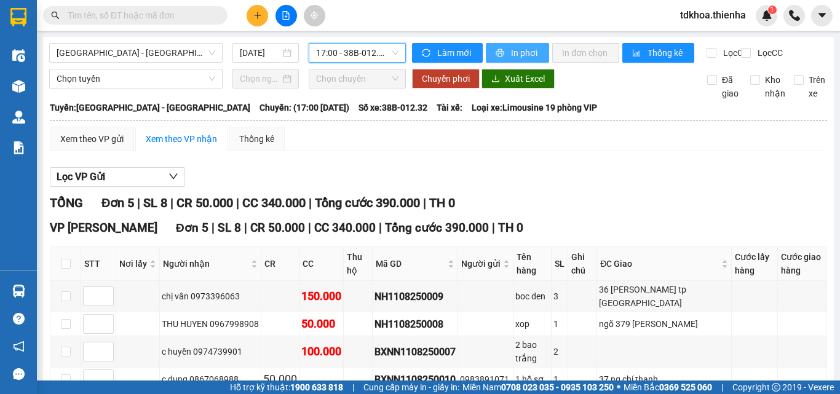
click at [527, 53] on span "In phơi" at bounding box center [525, 53] width 28 height 14
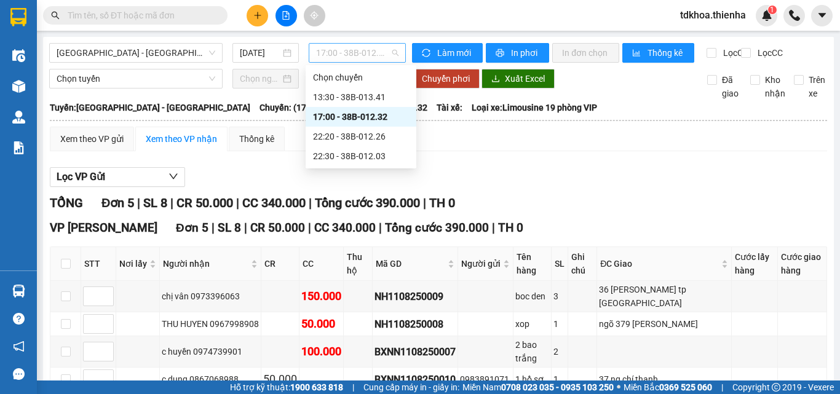
drag, startPoint x: 340, startPoint y: 50, endPoint x: 344, endPoint y: 57, distance: 8.3
click at [341, 55] on span "17:00 - 38B-012.32" at bounding box center [357, 53] width 82 height 18
click at [349, 140] on div "22:20 - 38B-012.26" at bounding box center [361, 137] width 96 height 14
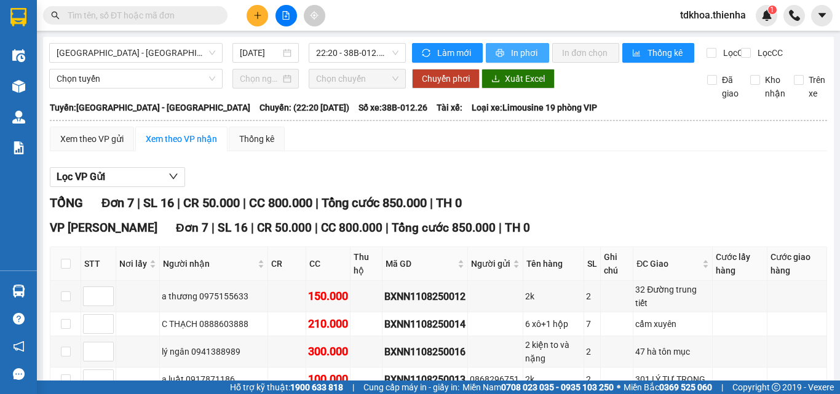
click at [511, 56] on span "In phơi" at bounding box center [525, 53] width 28 height 14
click at [362, 50] on span "22:20 - 38B-012.26" at bounding box center [357, 53] width 82 height 18
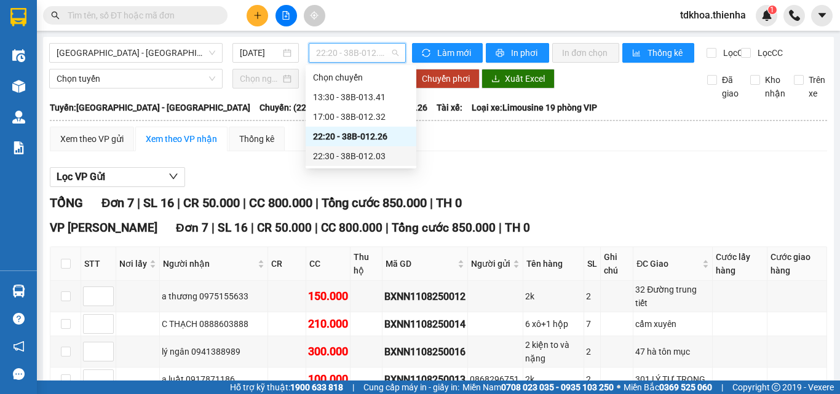
click at [366, 158] on div "22:30 - 38B-012.03" at bounding box center [361, 157] width 96 height 14
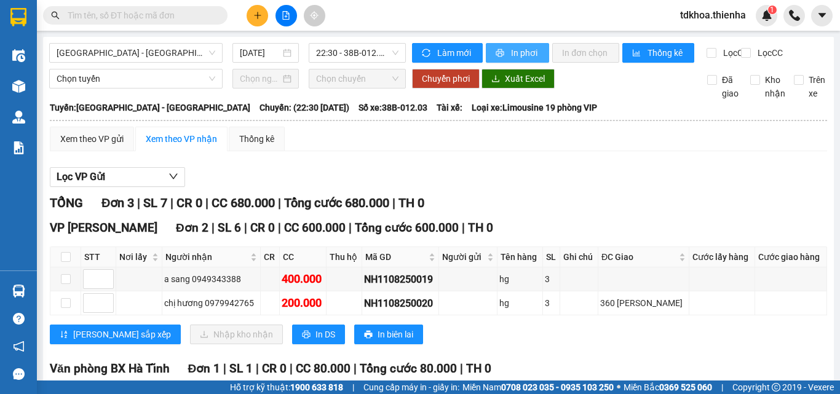
click at [518, 54] on span "In phơi" at bounding box center [525, 53] width 28 height 14
